Goal: Transaction & Acquisition: Purchase product/service

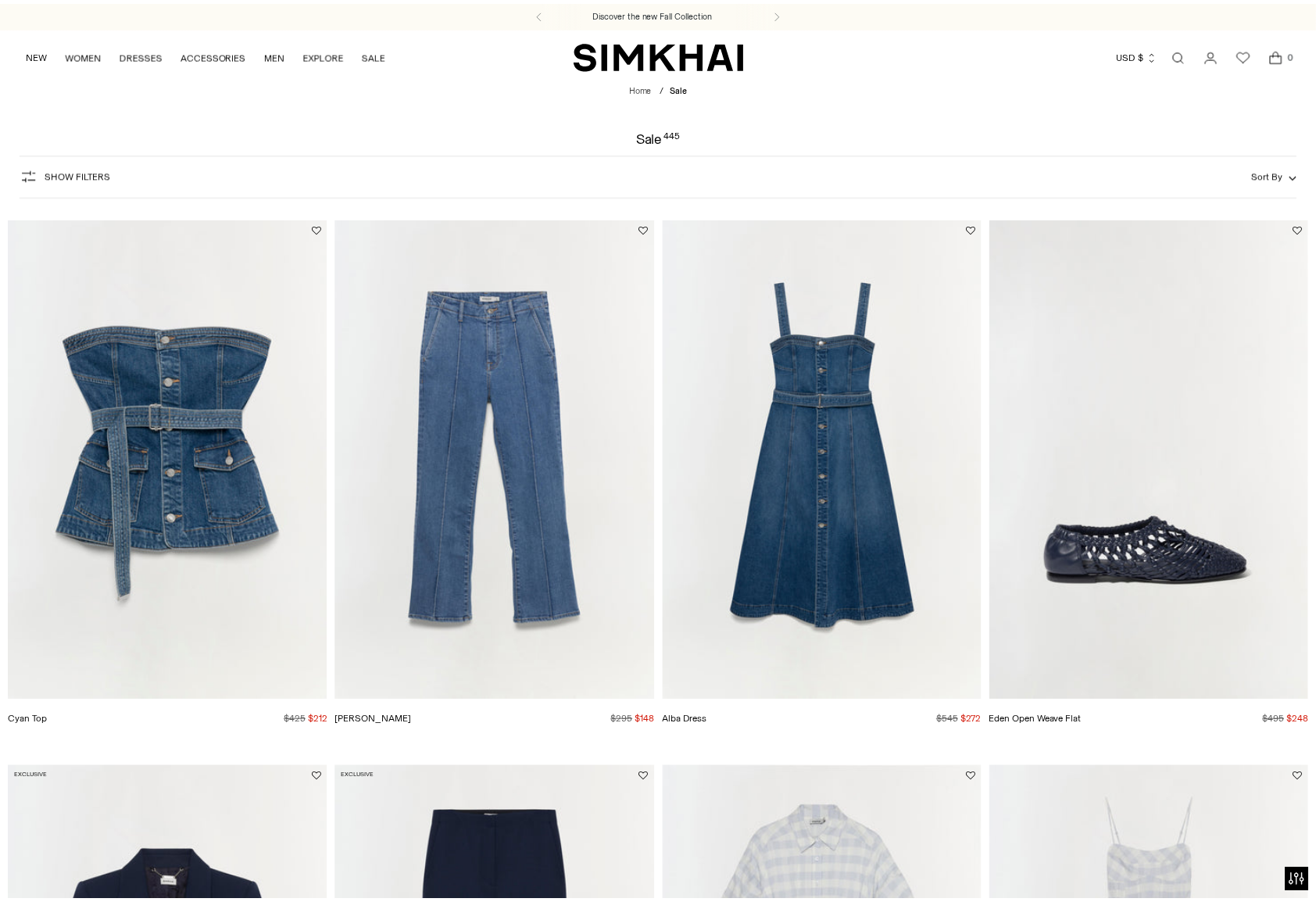
scroll to position [1690, 0]
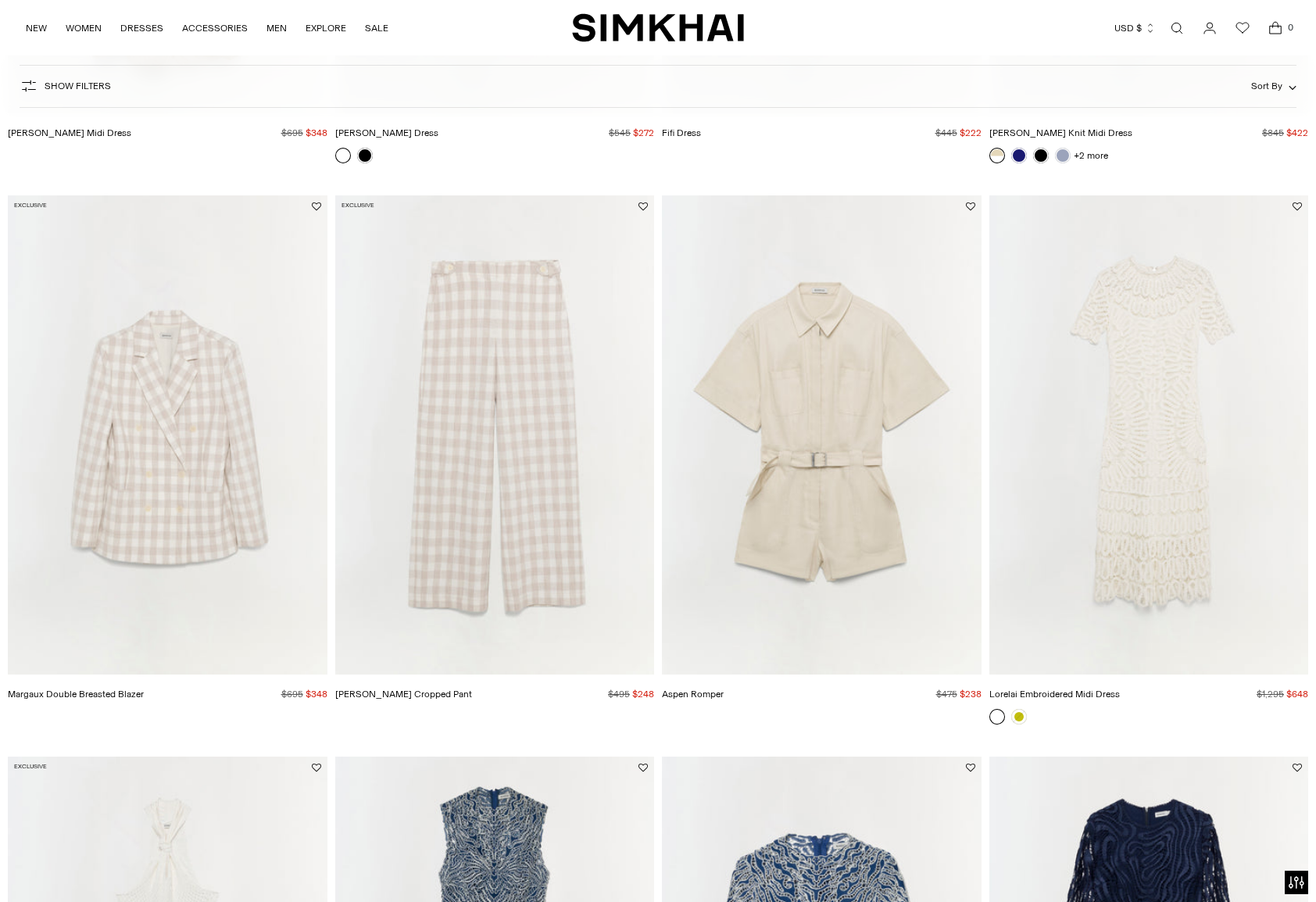
click at [788, 494] on img "Aspen Romper" at bounding box center [821, 435] width 319 height 479
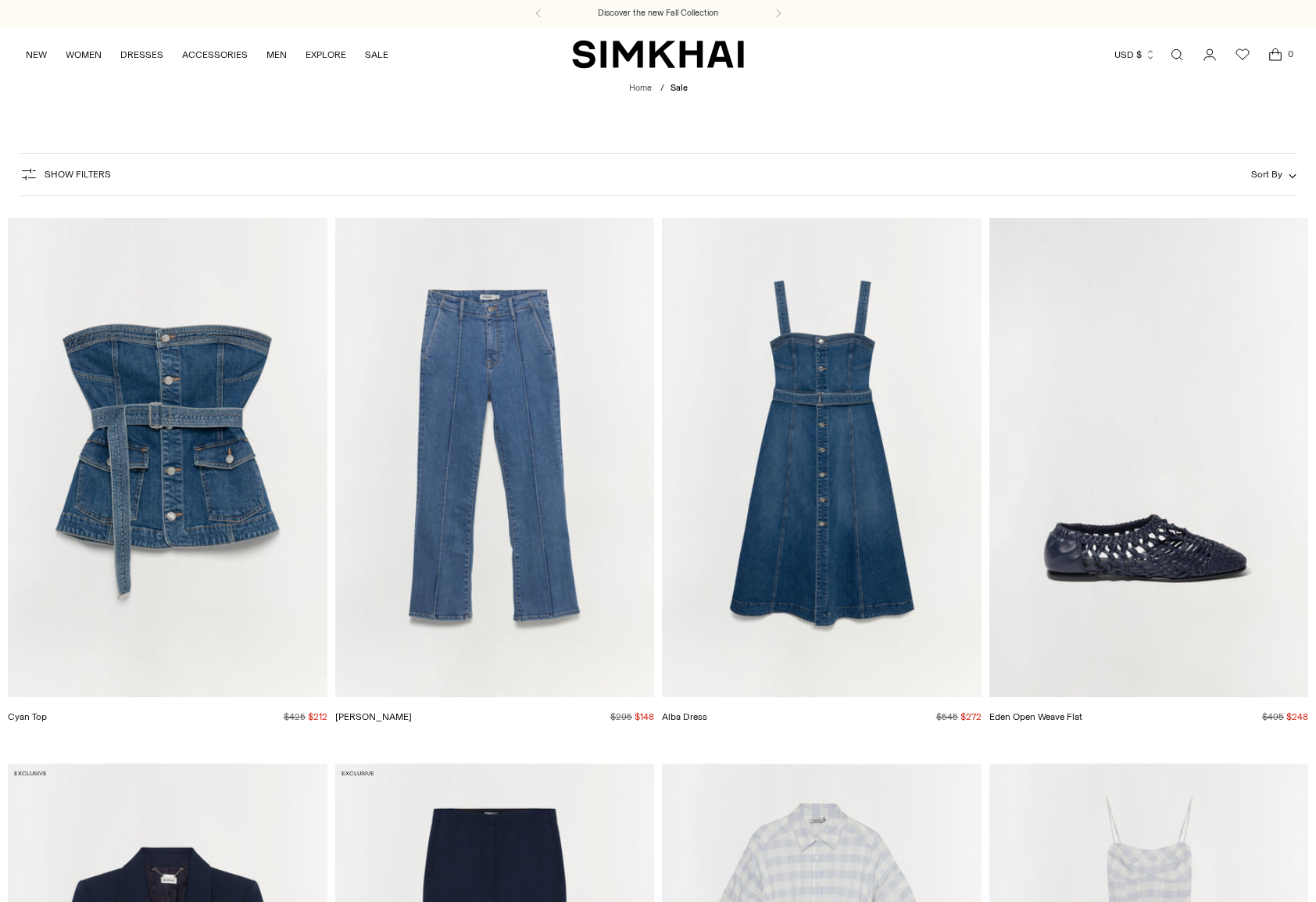
scroll to position [1690, 0]
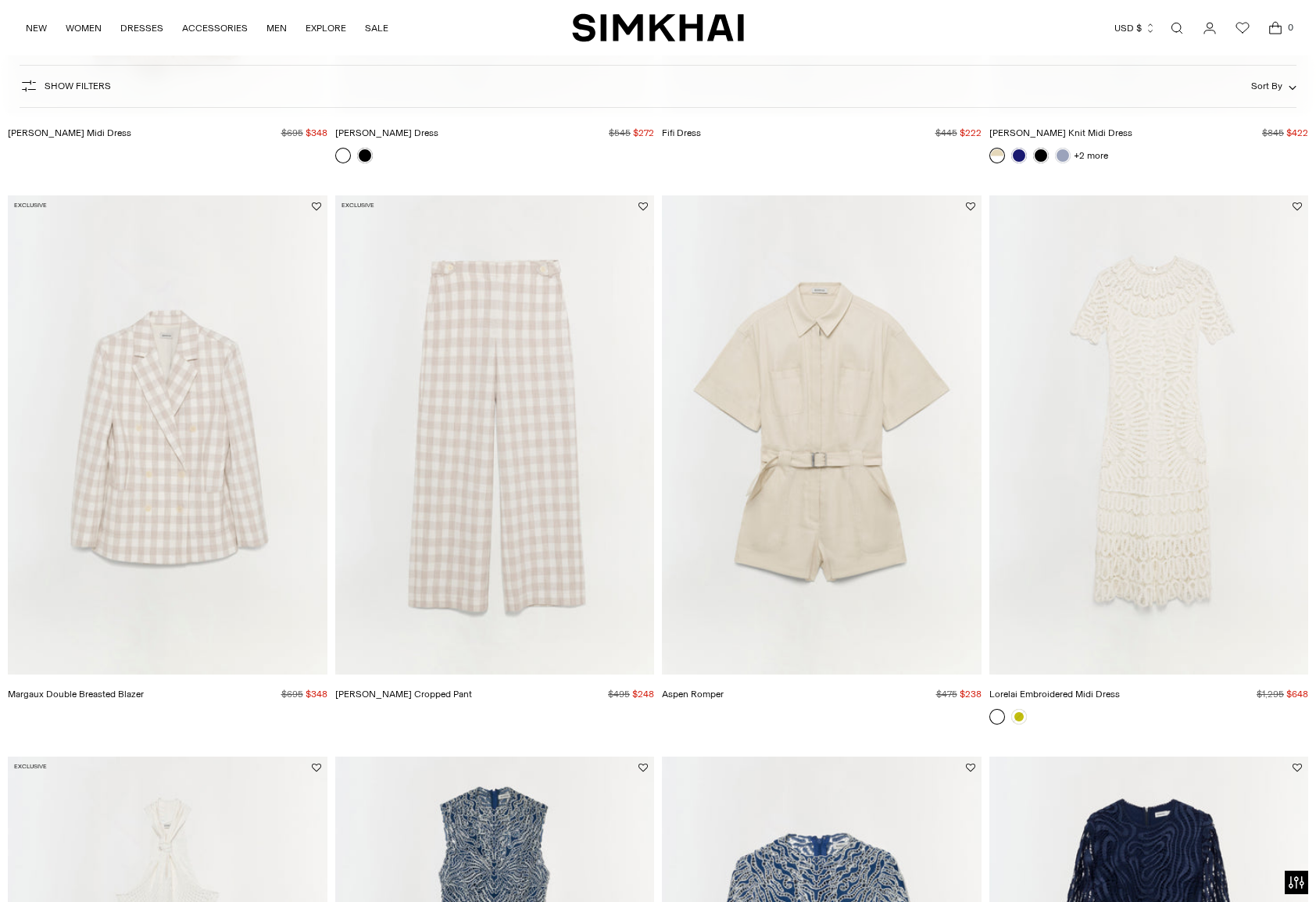
drag, startPoint x: 0, startPoint y: 0, endPoint x: 811, endPoint y: 152, distance: 825.1
click at [811, 152] on div at bounding box center [821, 154] width 319 height 13
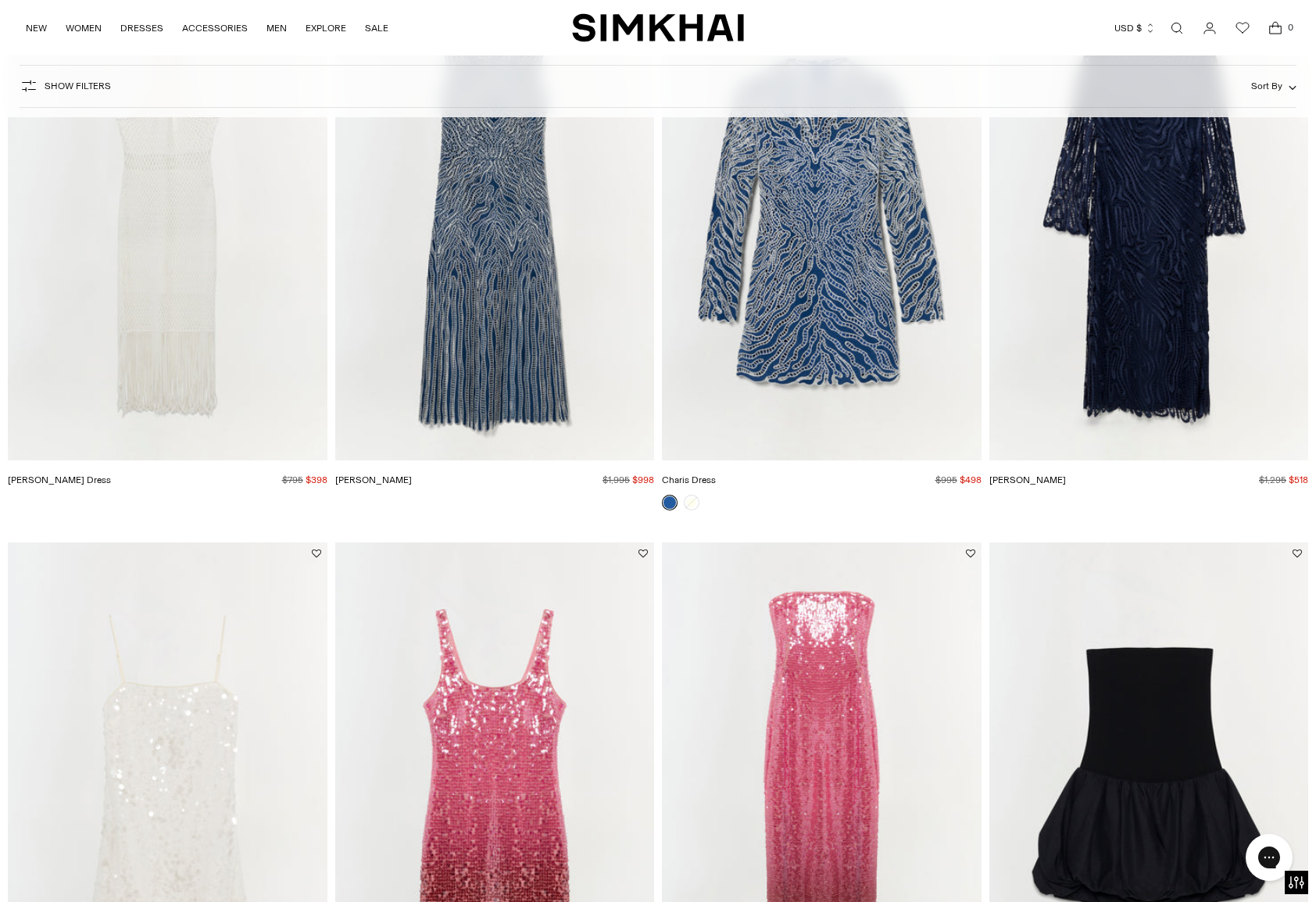
scroll to position [0, 0]
click at [732, 397] on img "Charis Dress" at bounding box center [821, 221] width 319 height 479
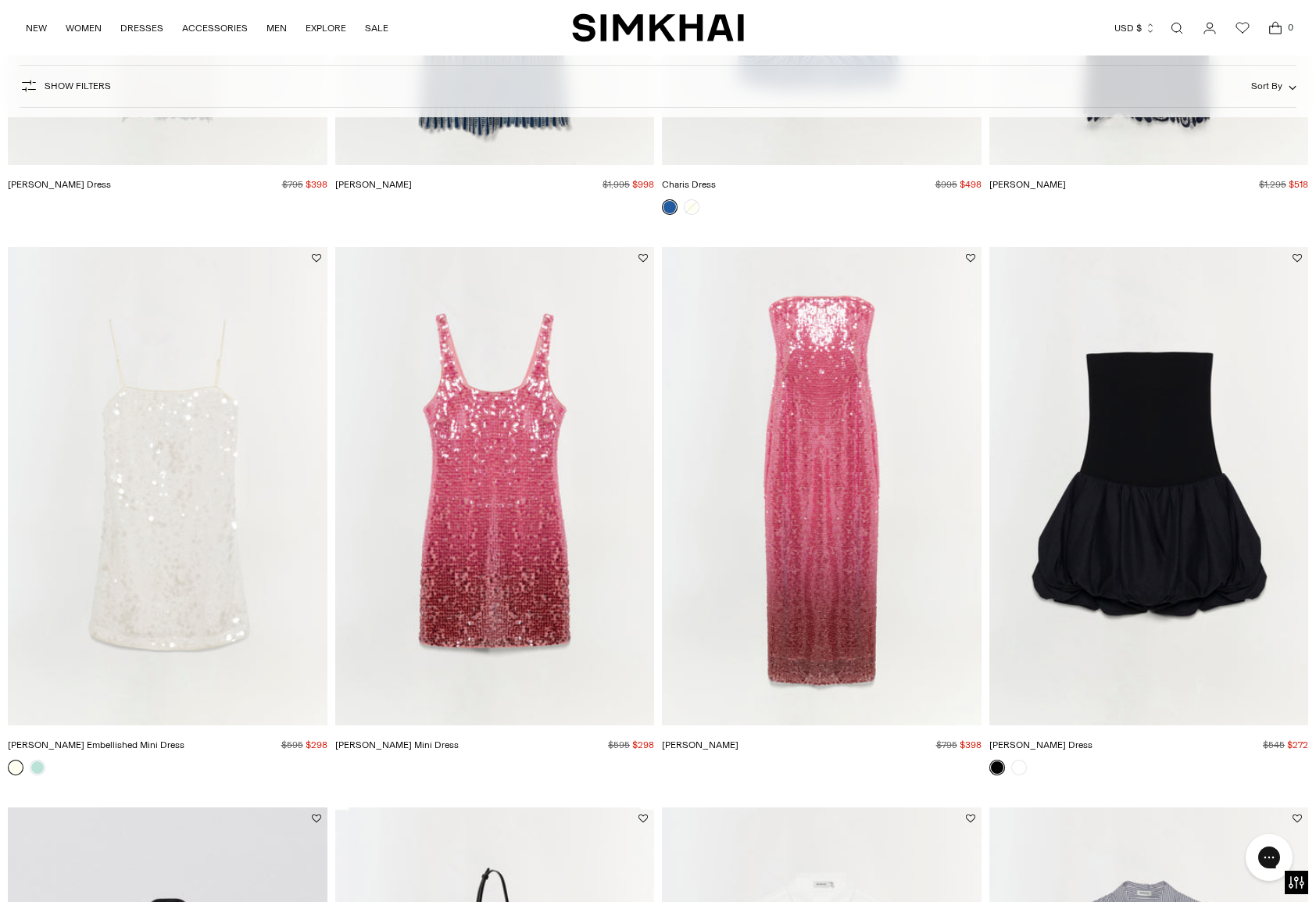
scroll to position [2762, 0]
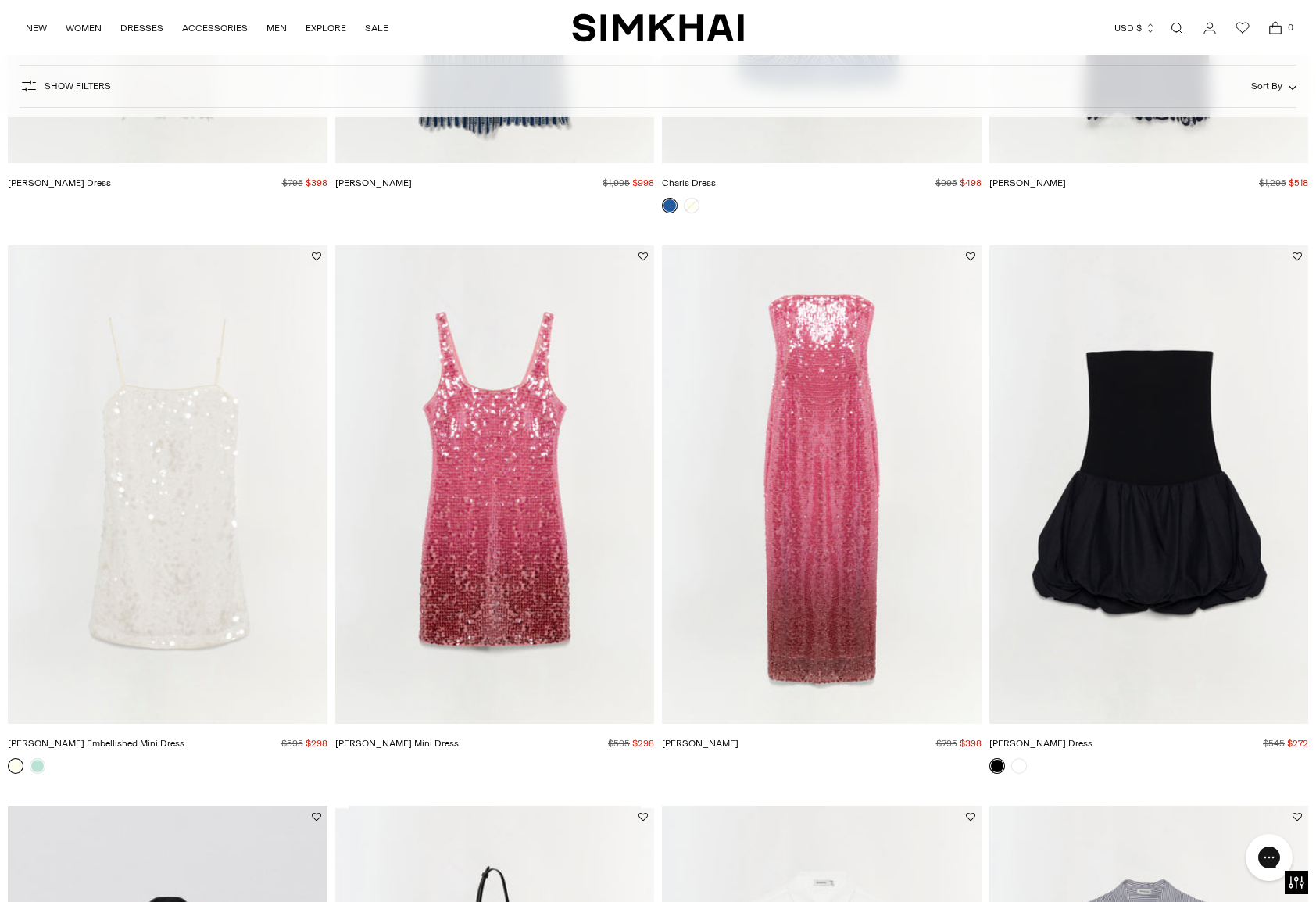
click at [825, 541] on img "Leilani Sequin Gown" at bounding box center [821, 485] width 319 height 479
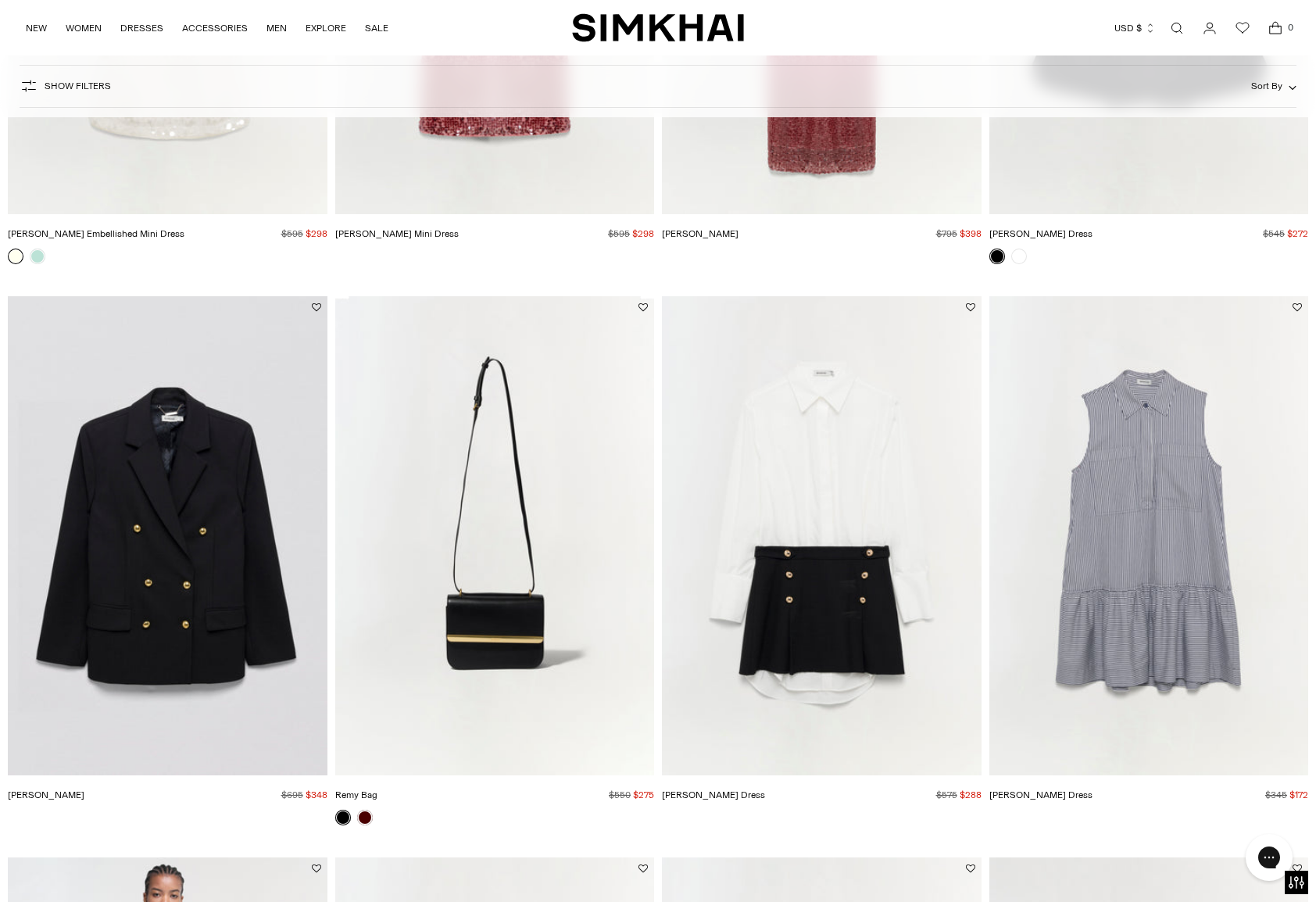
scroll to position [3275, 0]
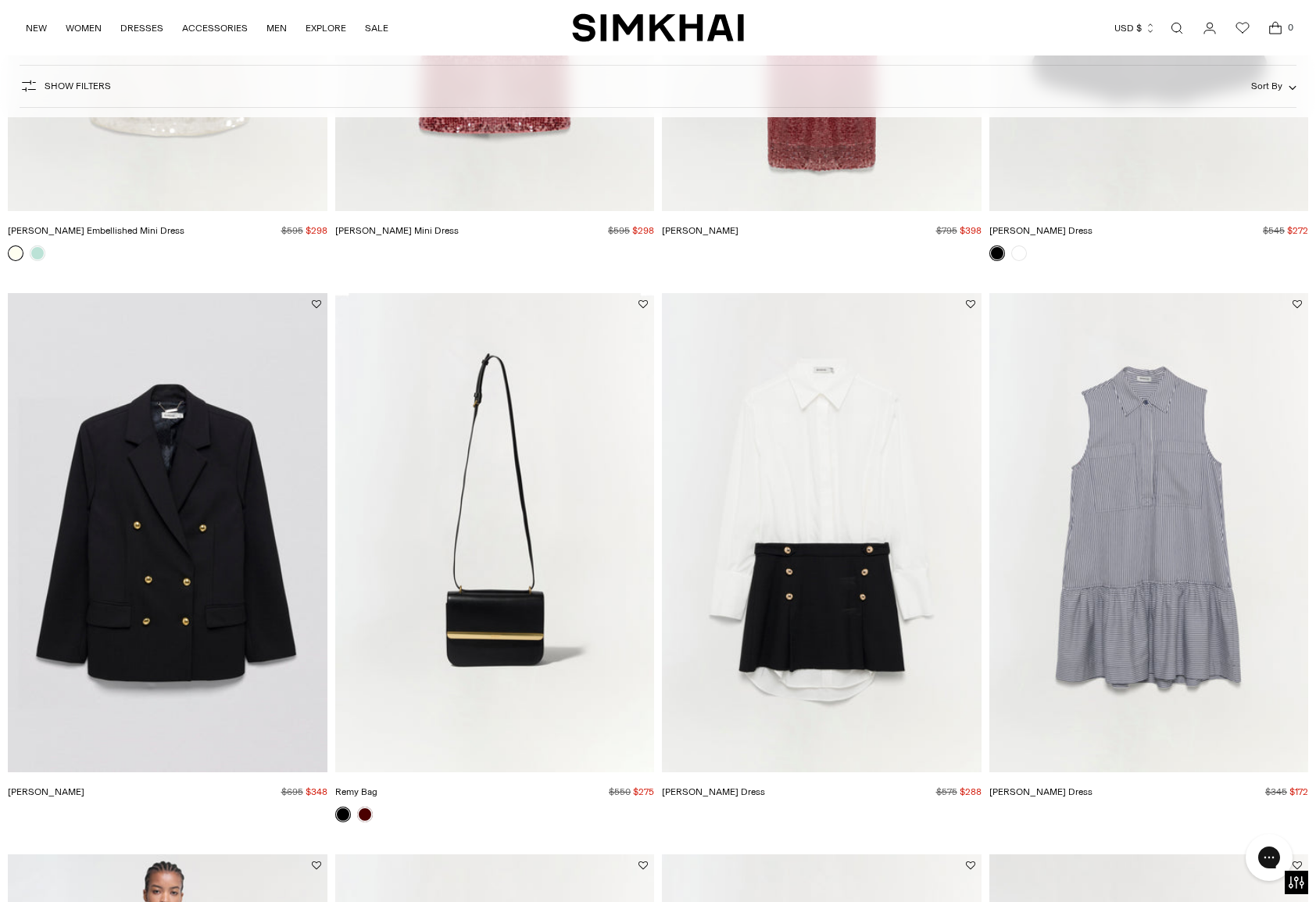
click at [839, 562] on img "Warren Dress" at bounding box center [821, 532] width 319 height 479
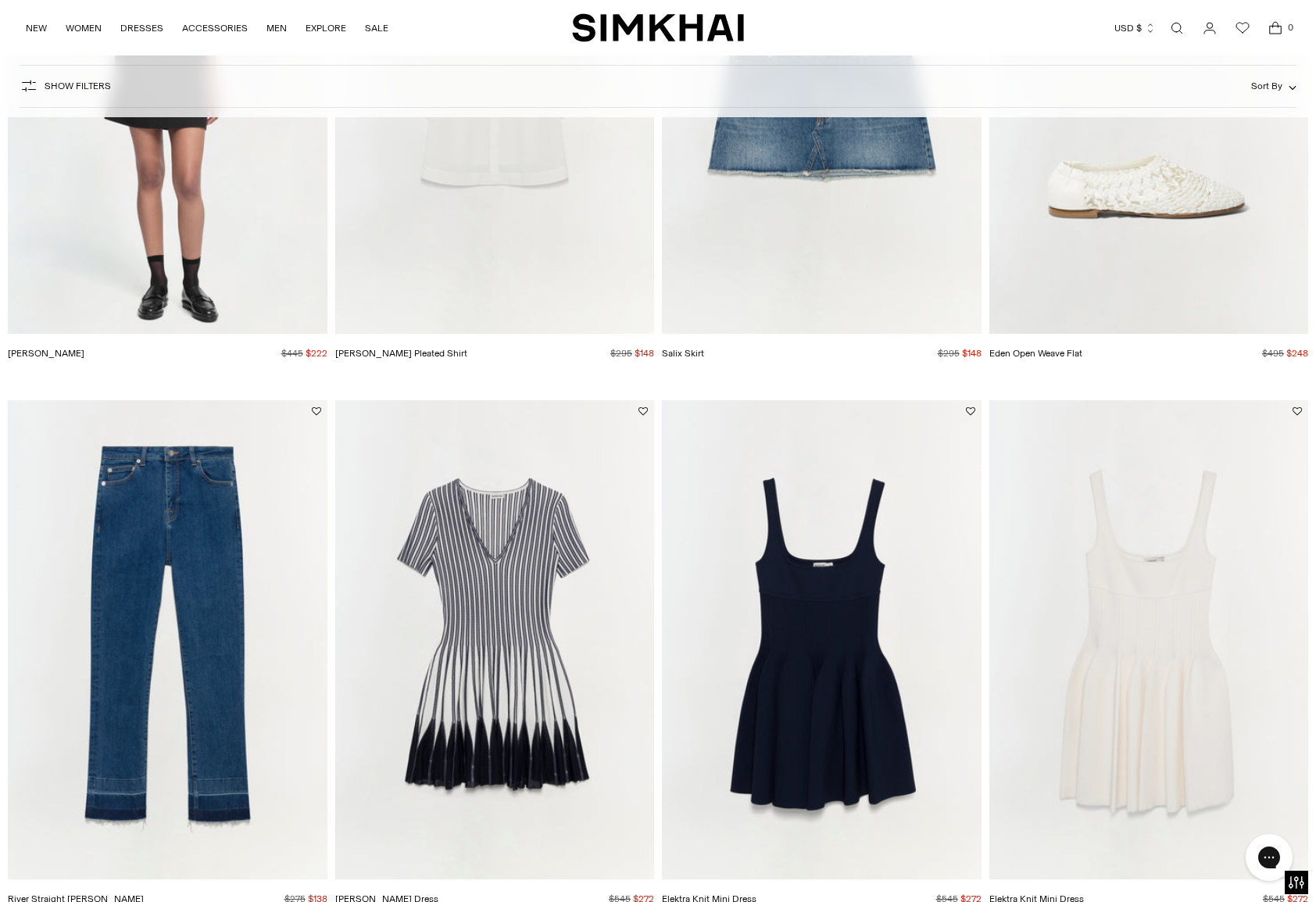
scroll to position [4266, 0]
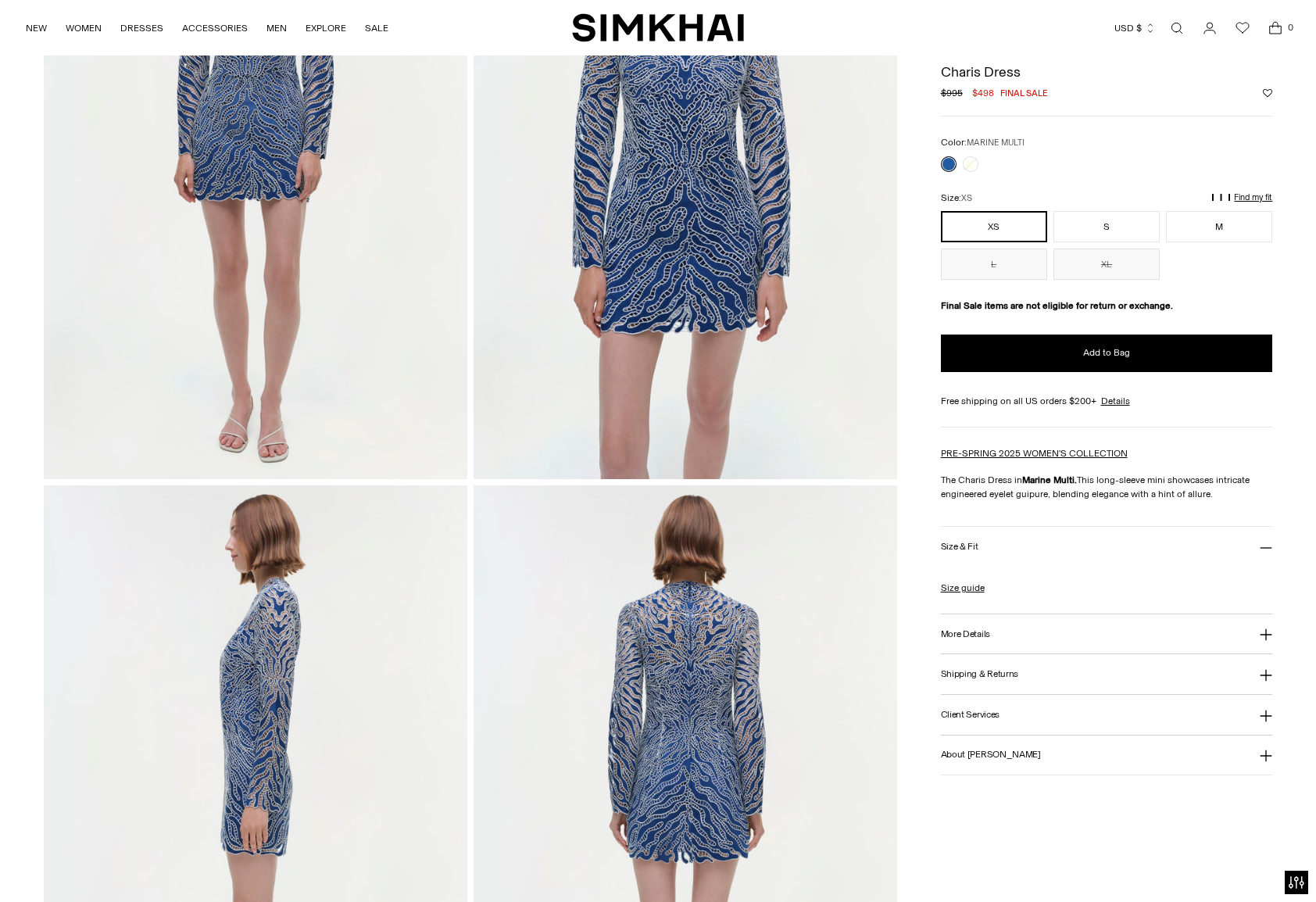
scroll to position [490, 0]
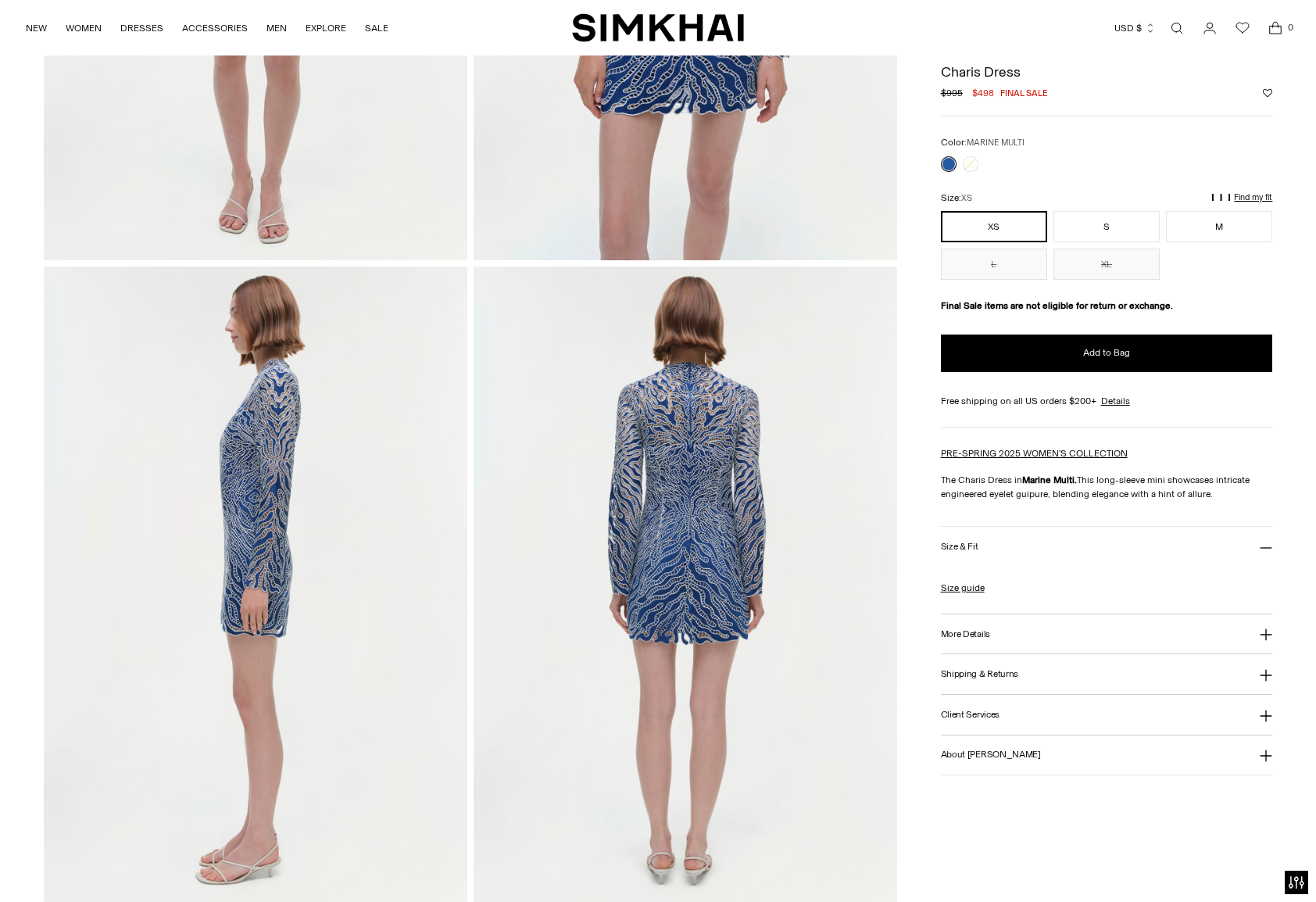
click at [768, 612] on img at bounding box center [685, 584] width 424 height 635
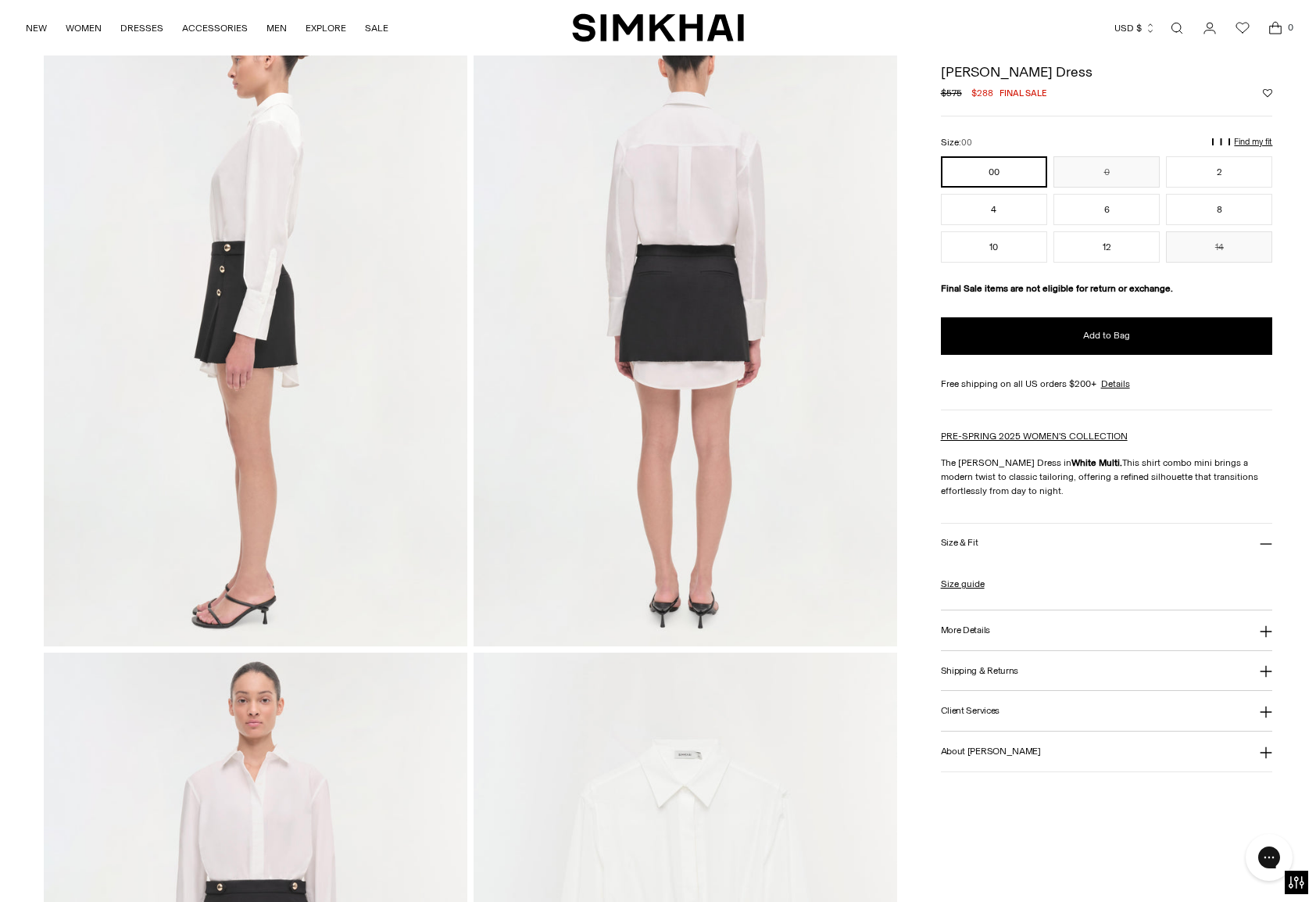
scroll to position [742, 0]
click at [1215, 172] on button "2" at bounding box center [1219, 171] width 106 height 31
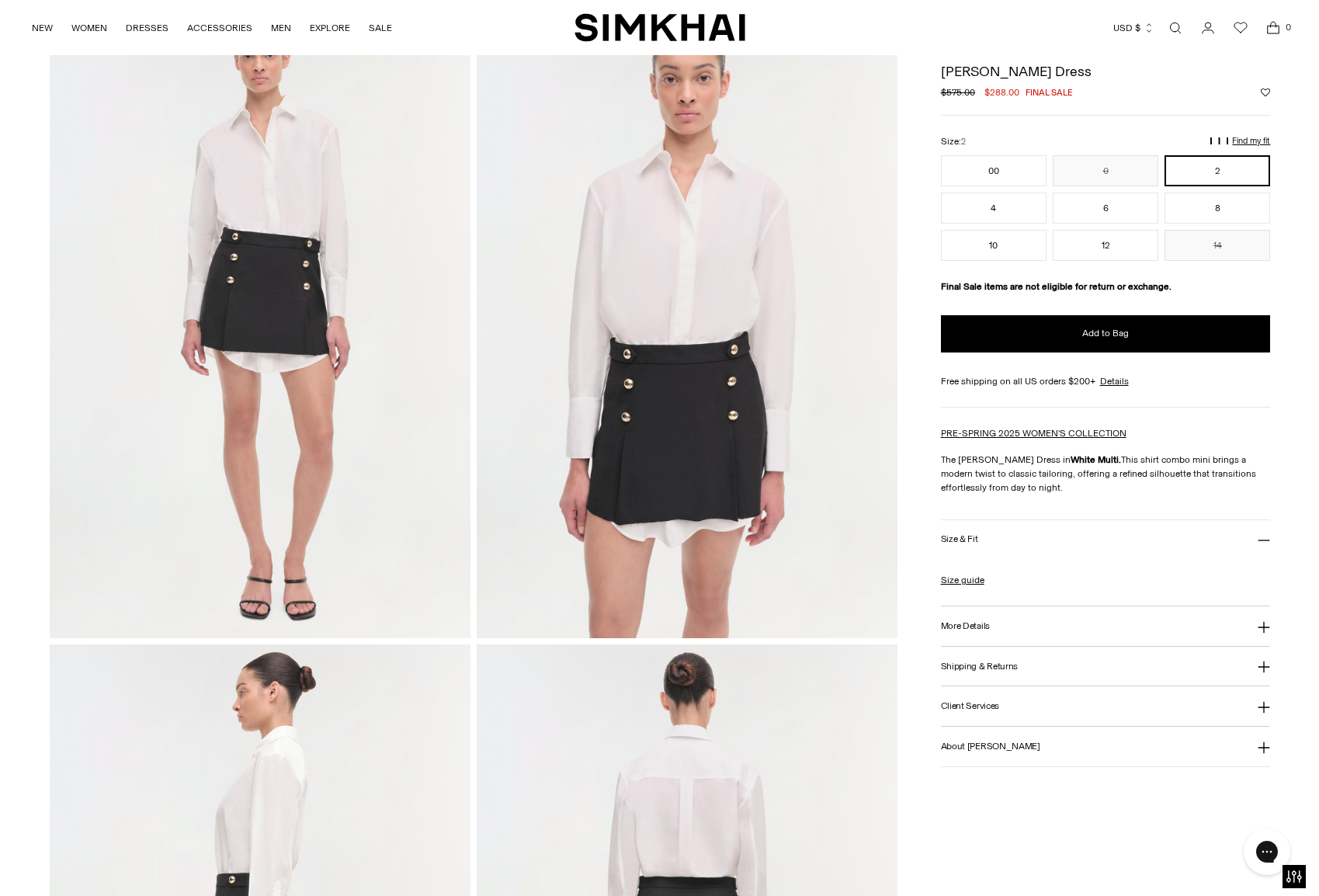
scroll to position [98, 0]
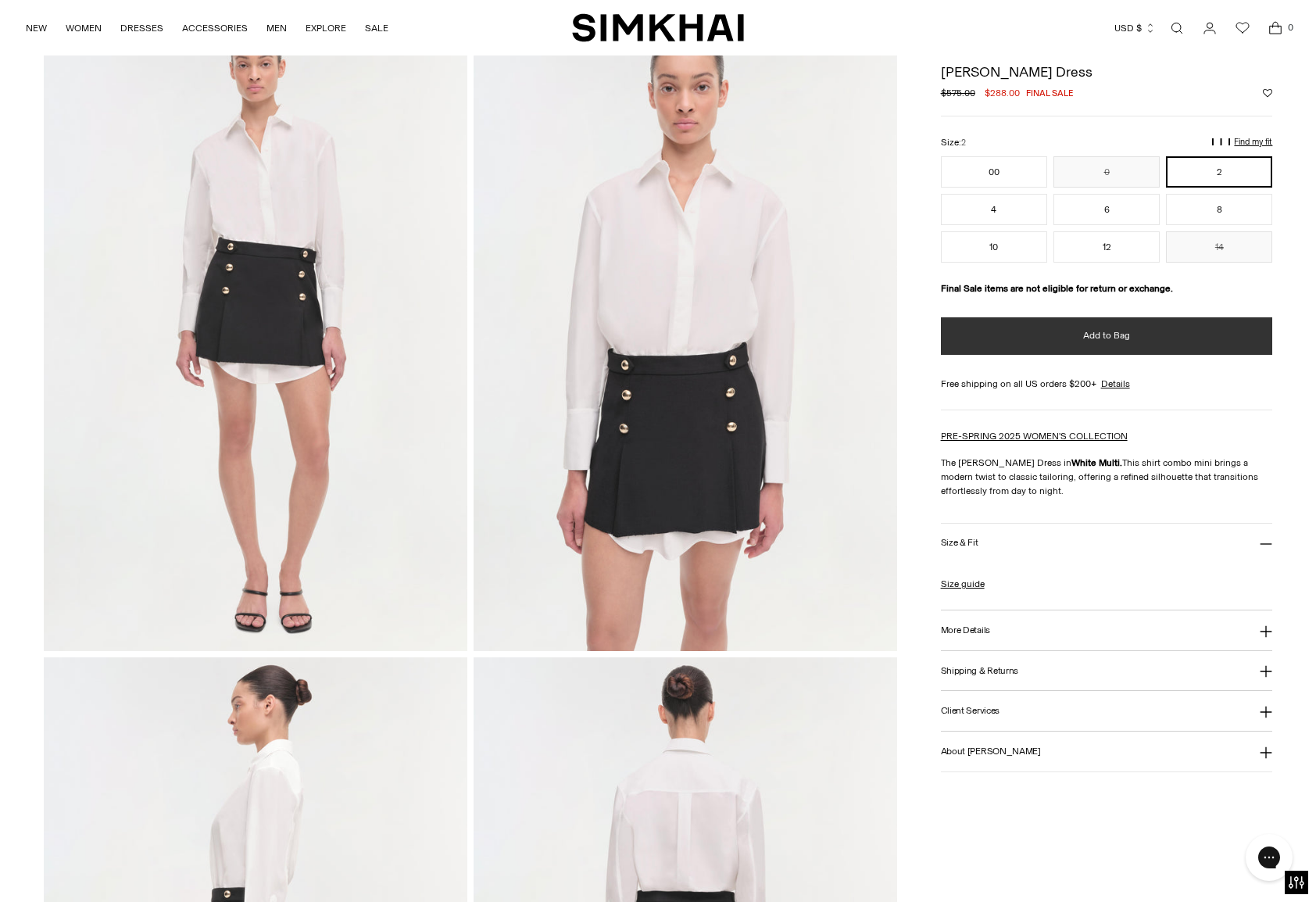
click at [1103, 333] on span "Add to Bag" at bounding box center [1106, 335] width 47 height 13
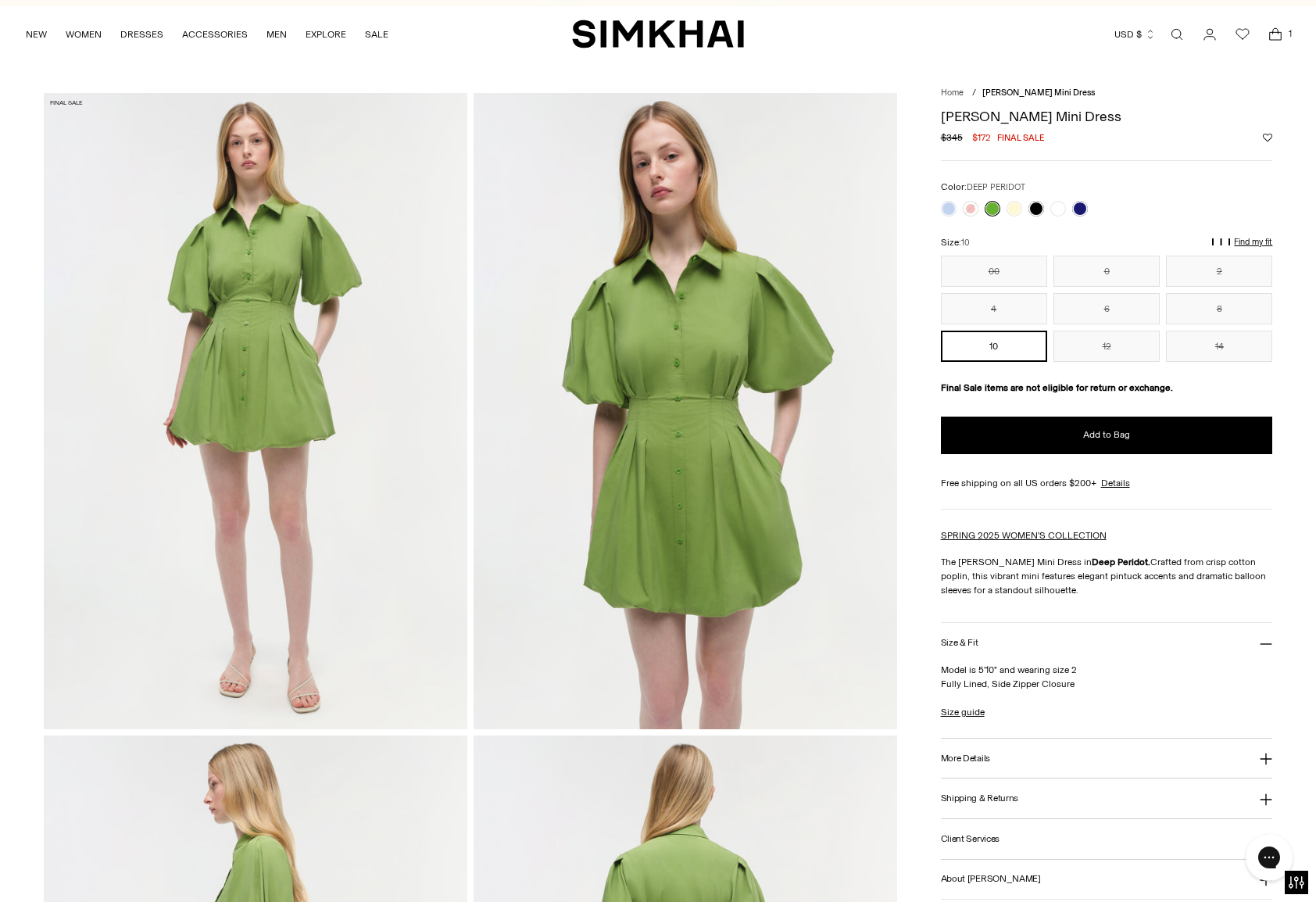
scroll to position [20, 0]
